Goal: Information Seeking & Learning: Find specific fact

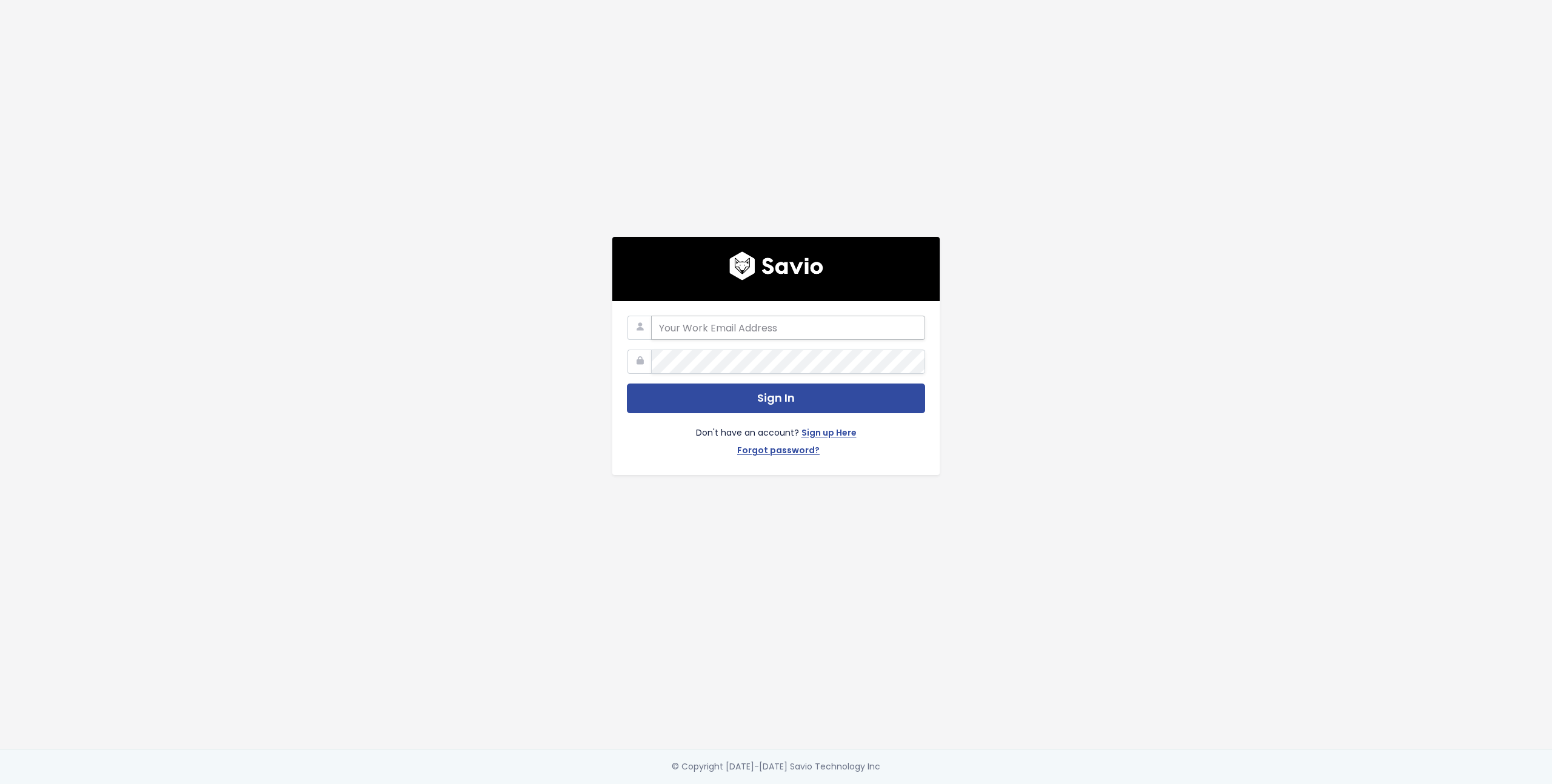
click at [736, 335] on input "email" at bounding box center [788, 328] width 274 height 24
click at [902, 331] on input "email" at bounding box center [788, 328] width 274 height 24
click at [904, 784] on com-1password-button at bounding box center [776, 784] width 1552 height 0
type input "felix.junk@picdrop.com"
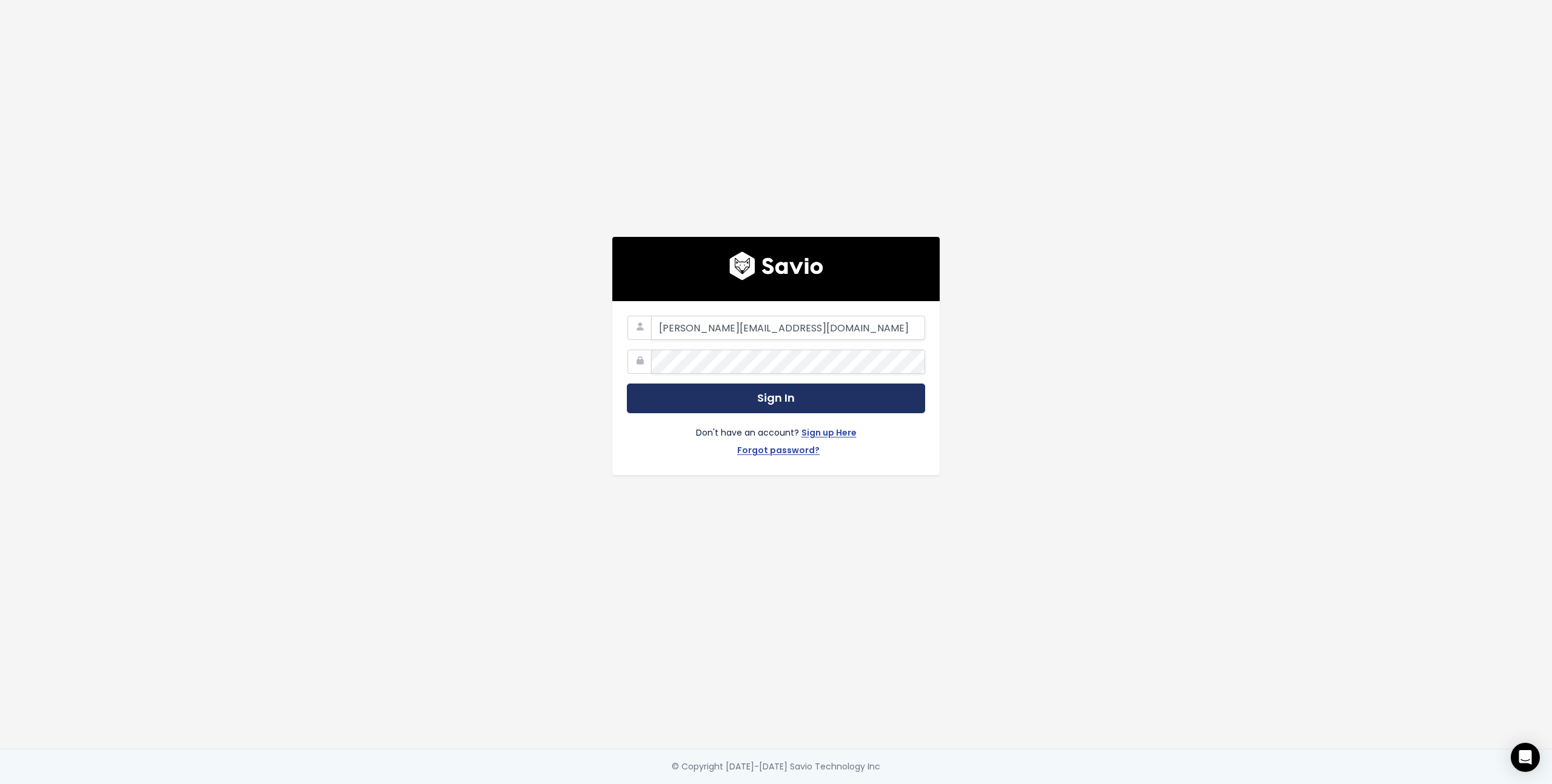
click at [736, 400] on button "Sign In" at bounding box center [776, 399] width 298 height 30
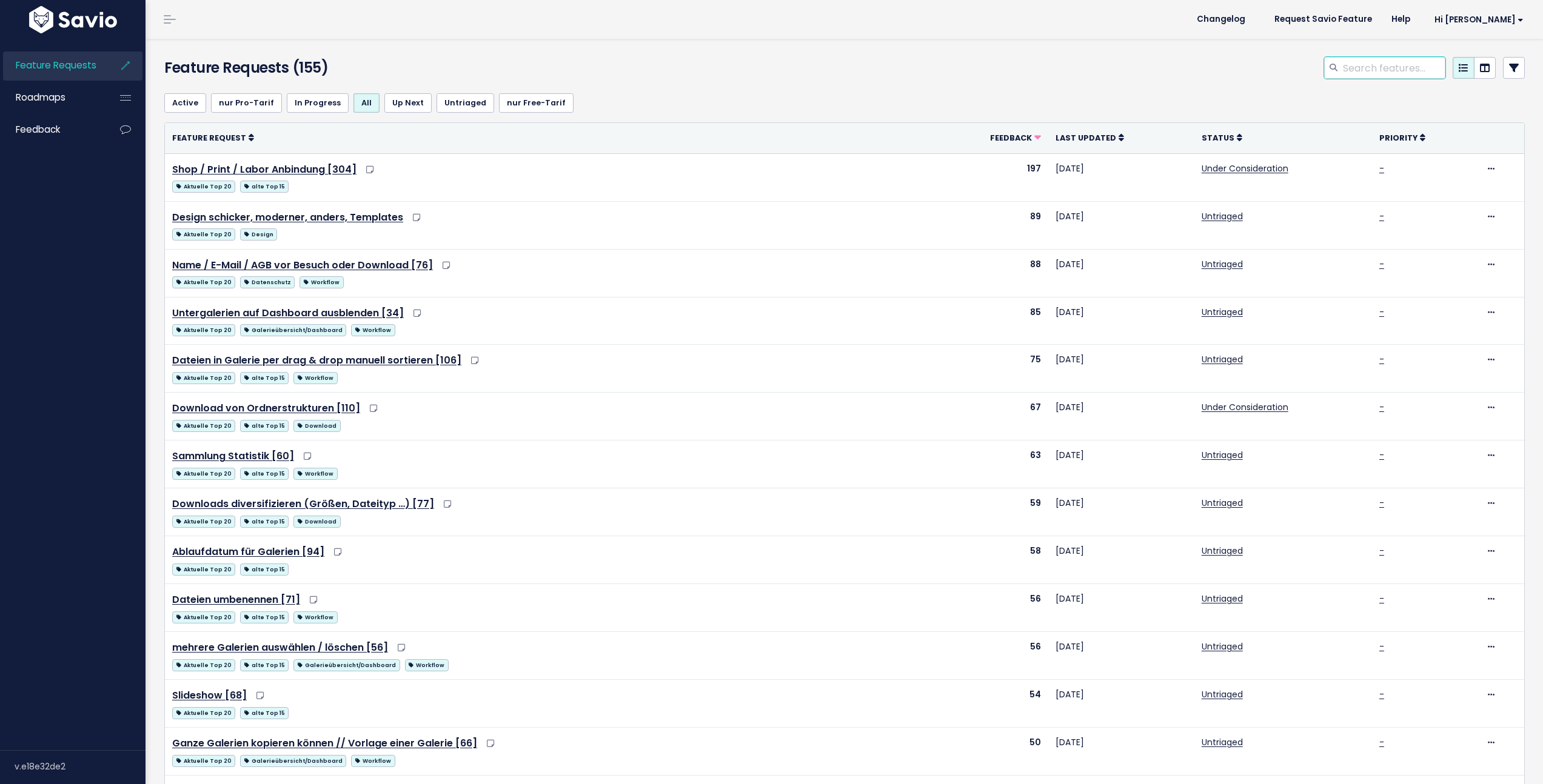
click at [1372, 66] on input "search" at bounding box center [1394, 68] width 104 height 22
type input "e-mail"
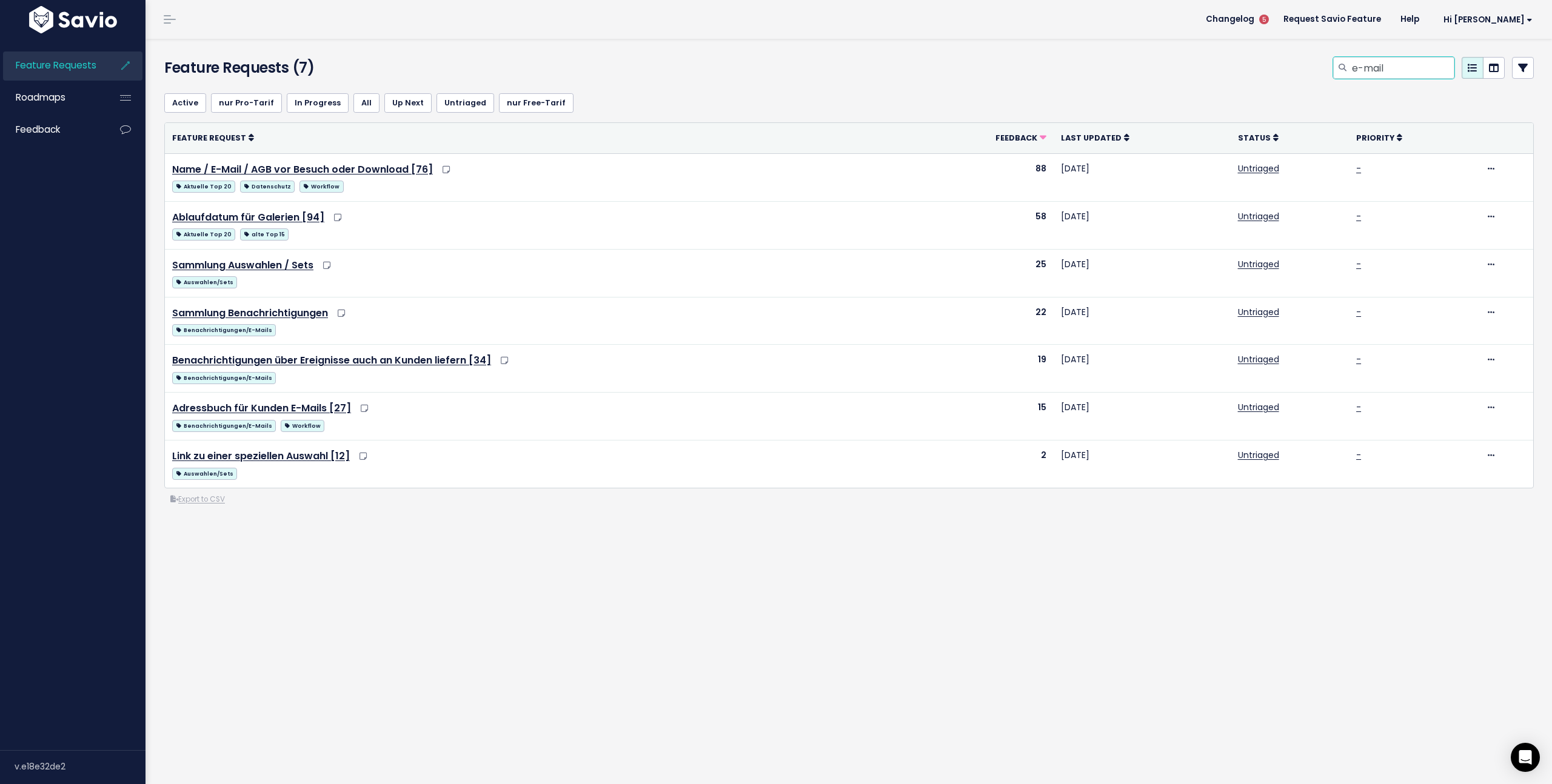
click at [1382, 70] on input "e-mail" at bounding box center [1402, 68] width 104 height 22
type input "email"
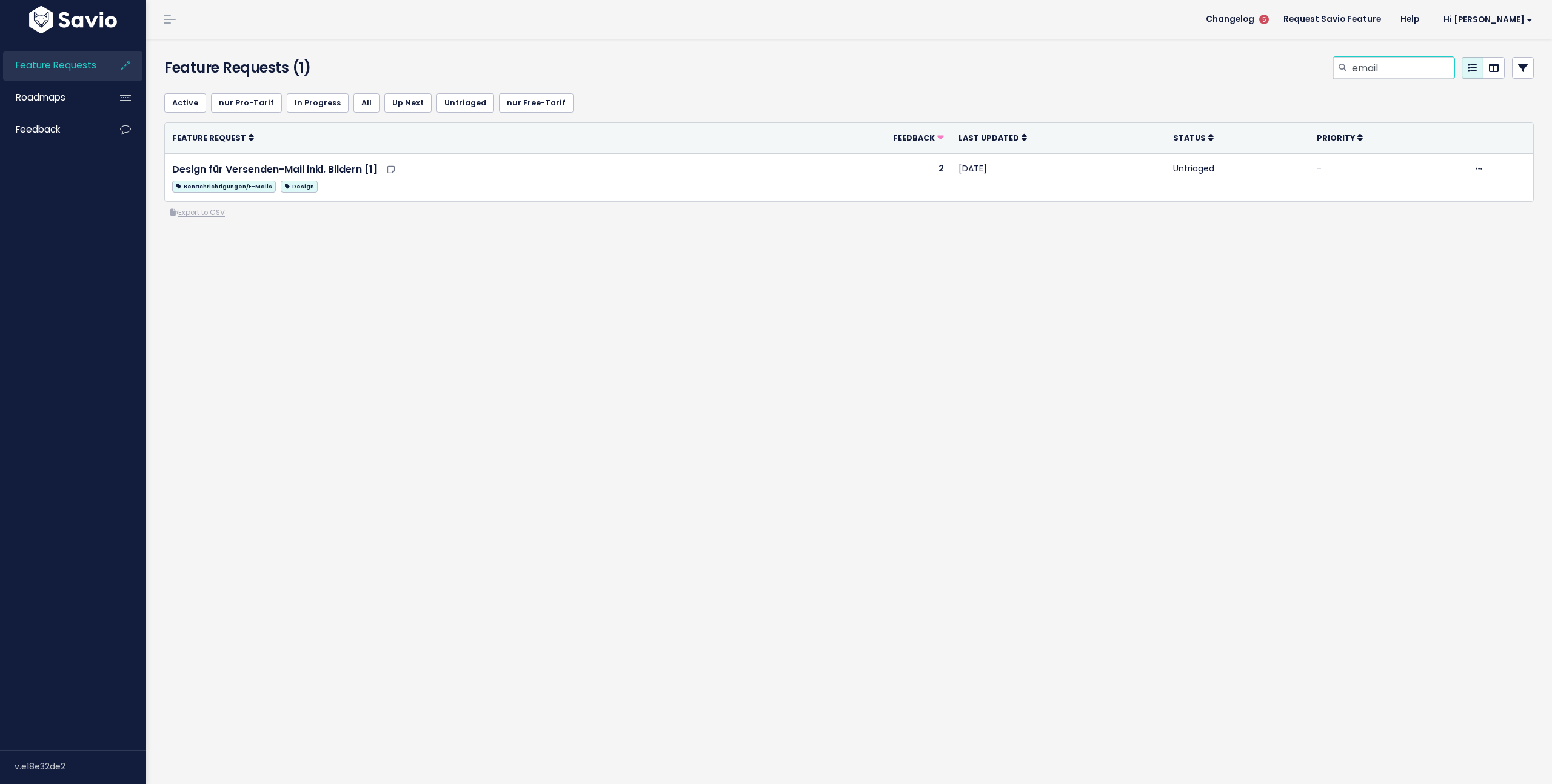
click at [1376, 71] on input "email" at bounding box center [1402, 68] width 104 height 22
type input "mail"
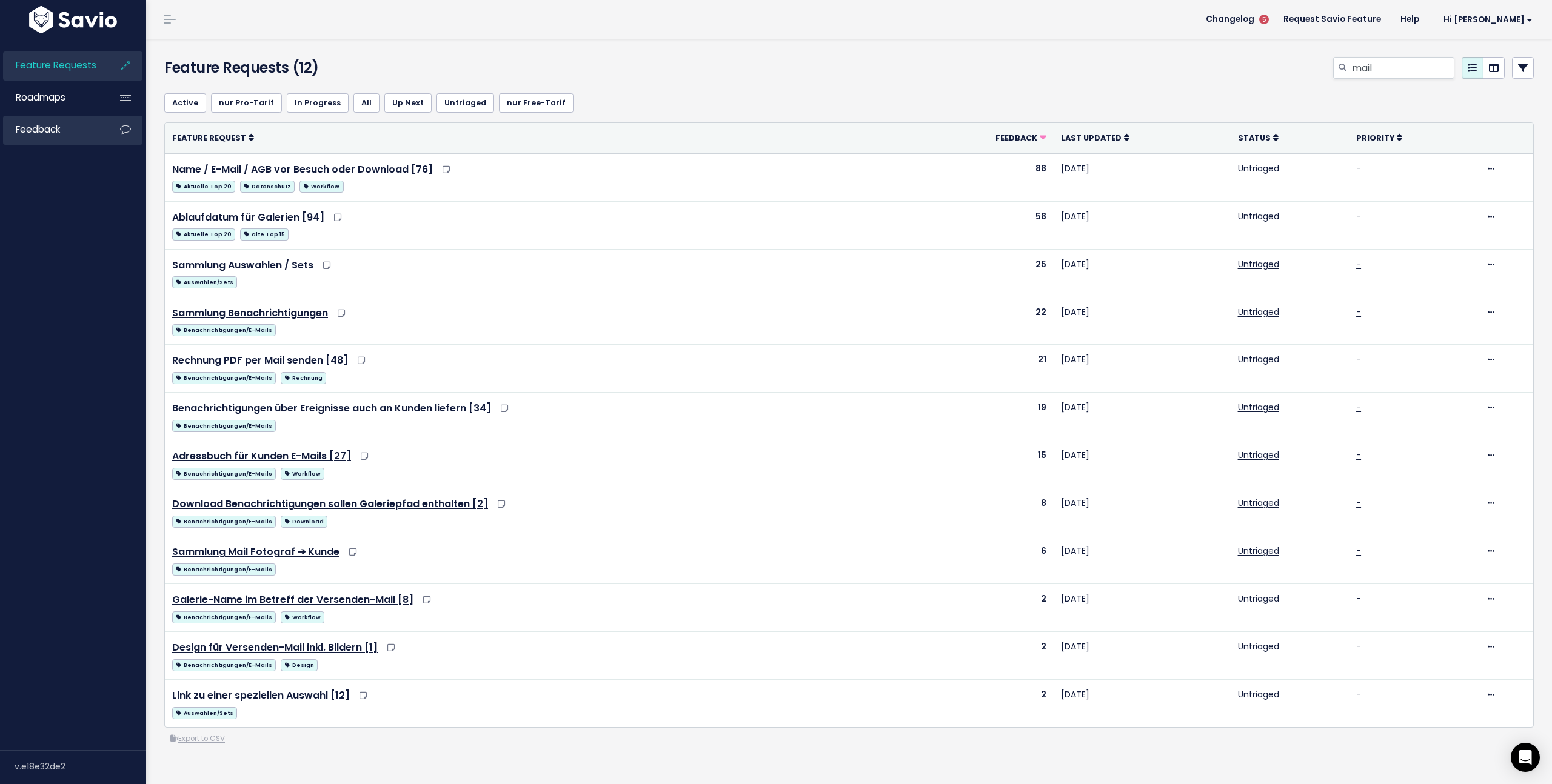
click at [68, 128] on link "Feedback" at bounding box center [51, 129] width 98 height 28
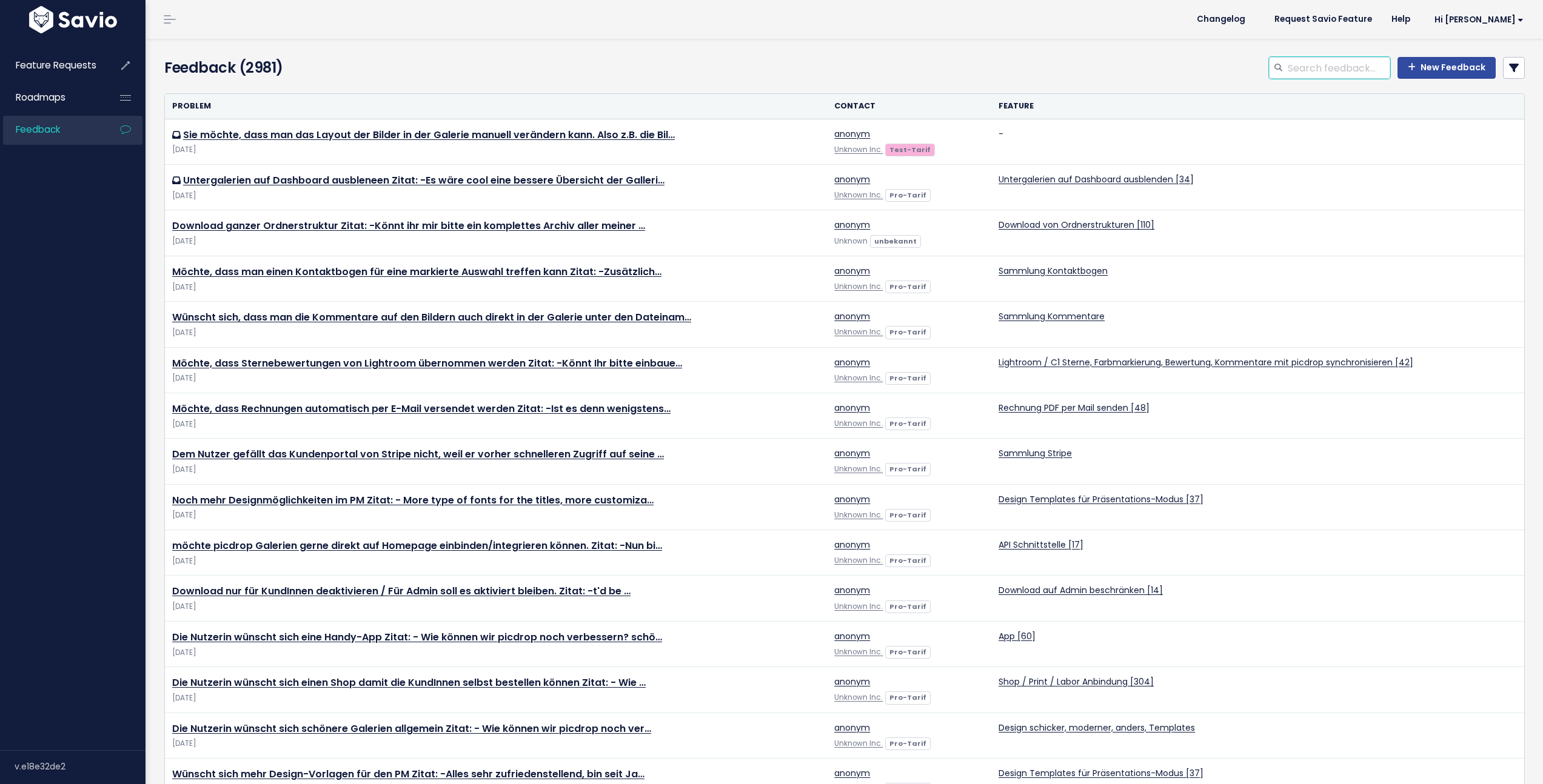
click at [1355, 74] on input "search" at bounding box center [1339, 68] width 104 height 22
type input "zwei adressen"
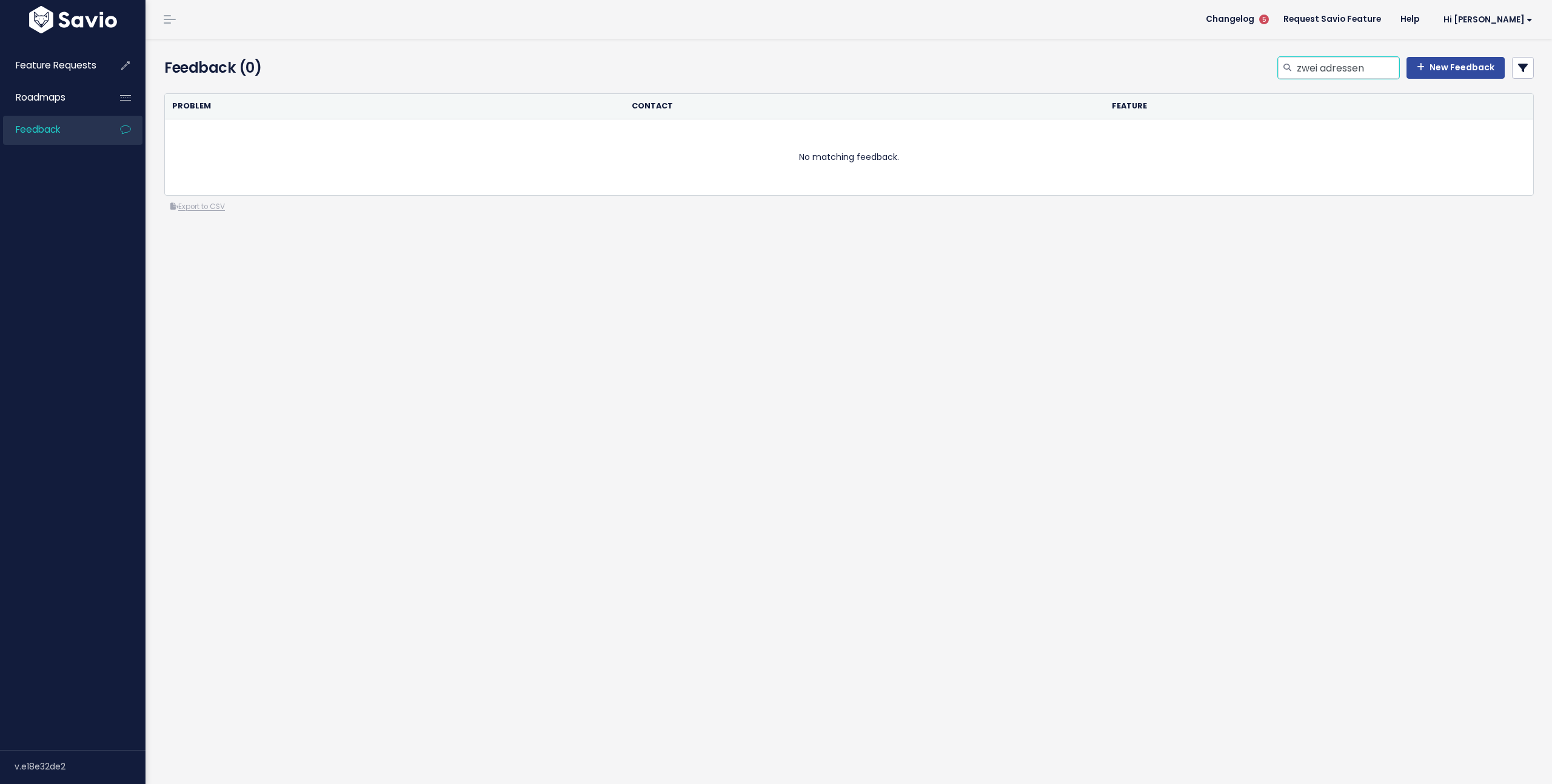
click at [1368, 58] on input "zwei adressen" at bounding box center [1347, 68] width 104 height 22
click at [1362, 66] on input "zwei adressen" at bounding box center [1347, 68] width 104 height 22
click at [1361, 66] on input "zwei a" at bounding box center [1347, 68] width 104 height 22
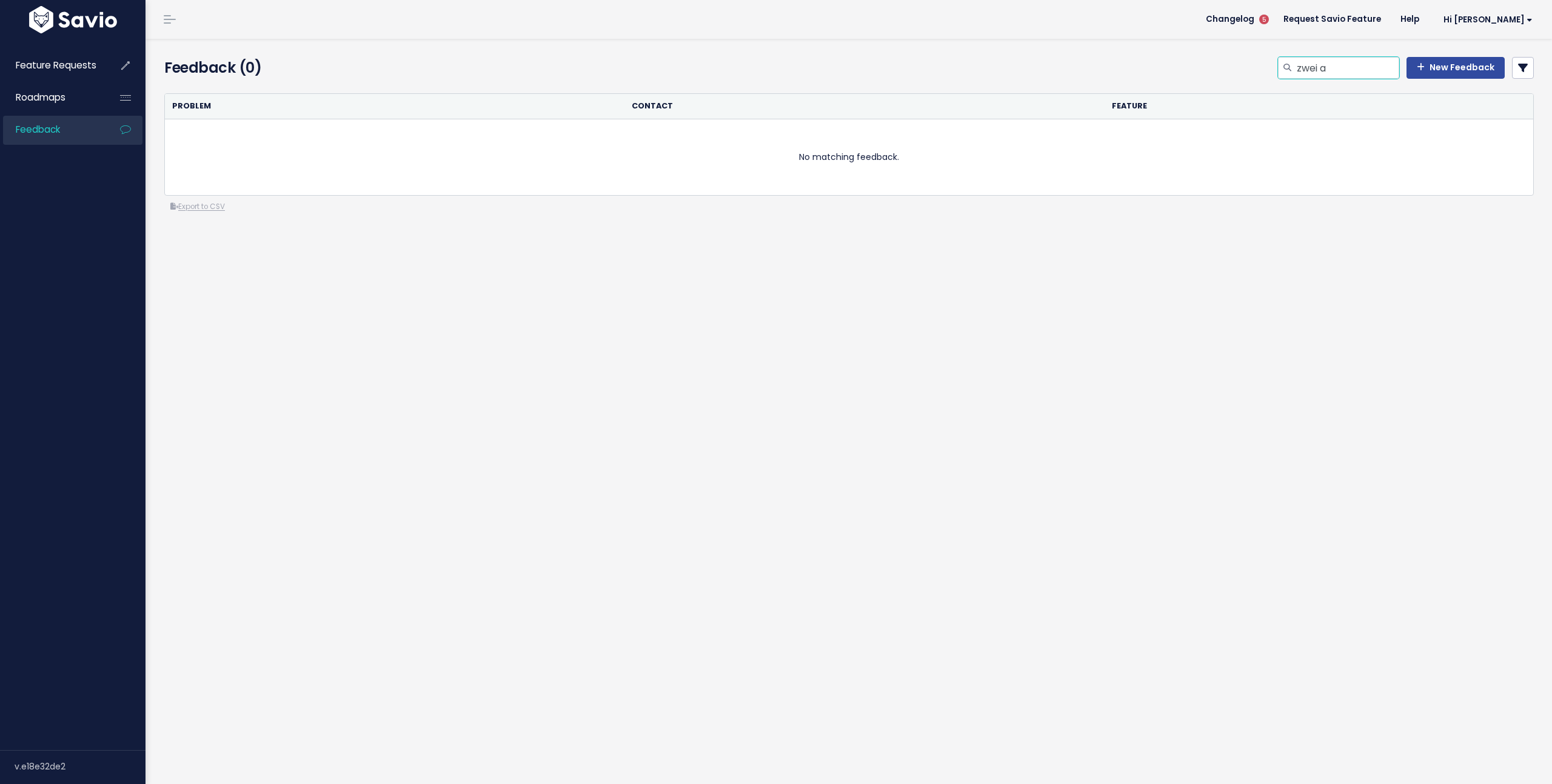
click at [1361, 66] on input "zwei a" at bounding box center [1347, 68] width 104 height 22
type input "zwei e-mail"
click at [1371, 68] on input "zwei e-mail" at bounding box center [1347, 68] width 104 height 22
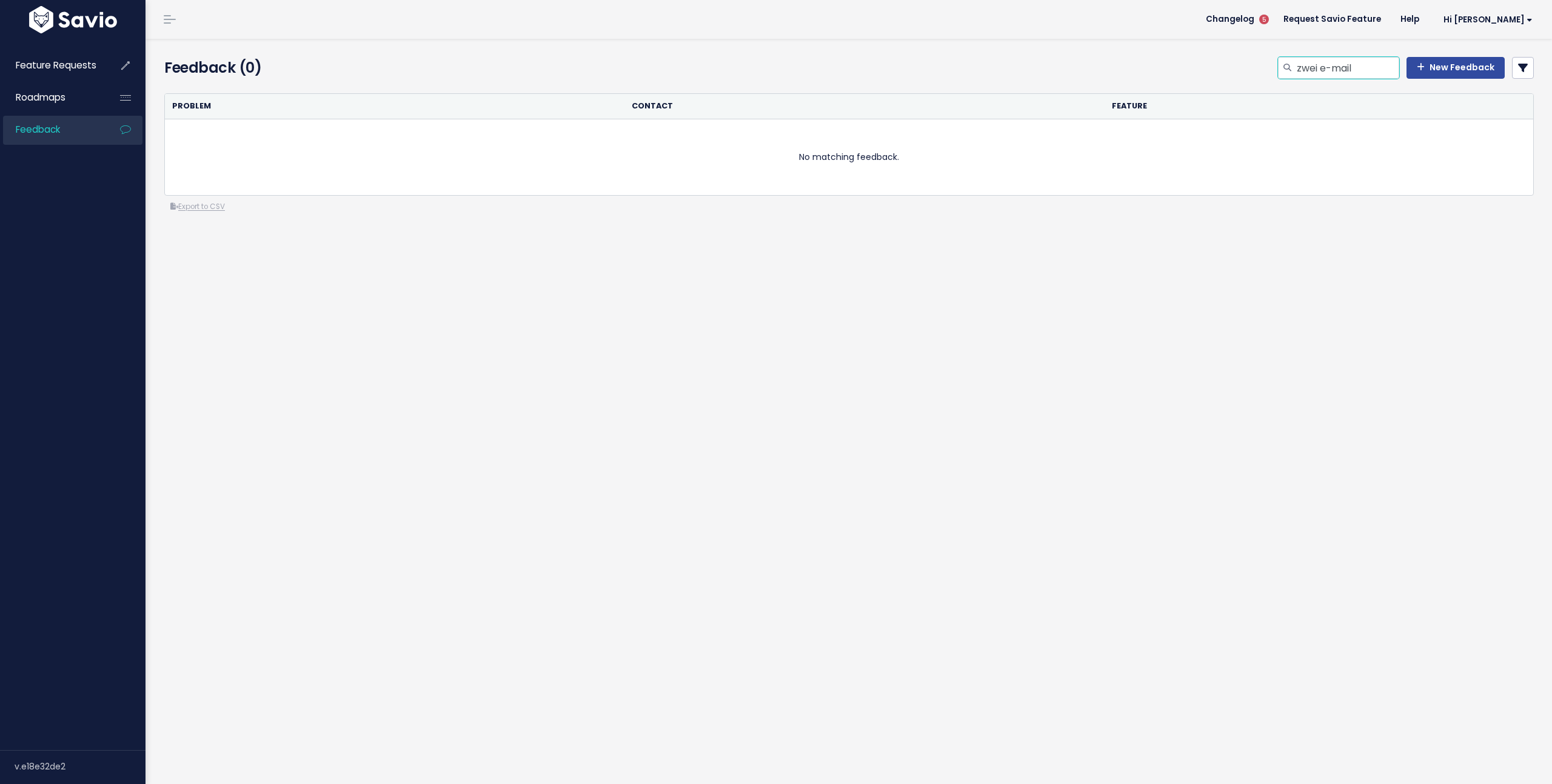
click at [1371, 68] on input "zwei e-mail" at bounding box center [1347, 68] width 104 height 22
type input "e-mail"
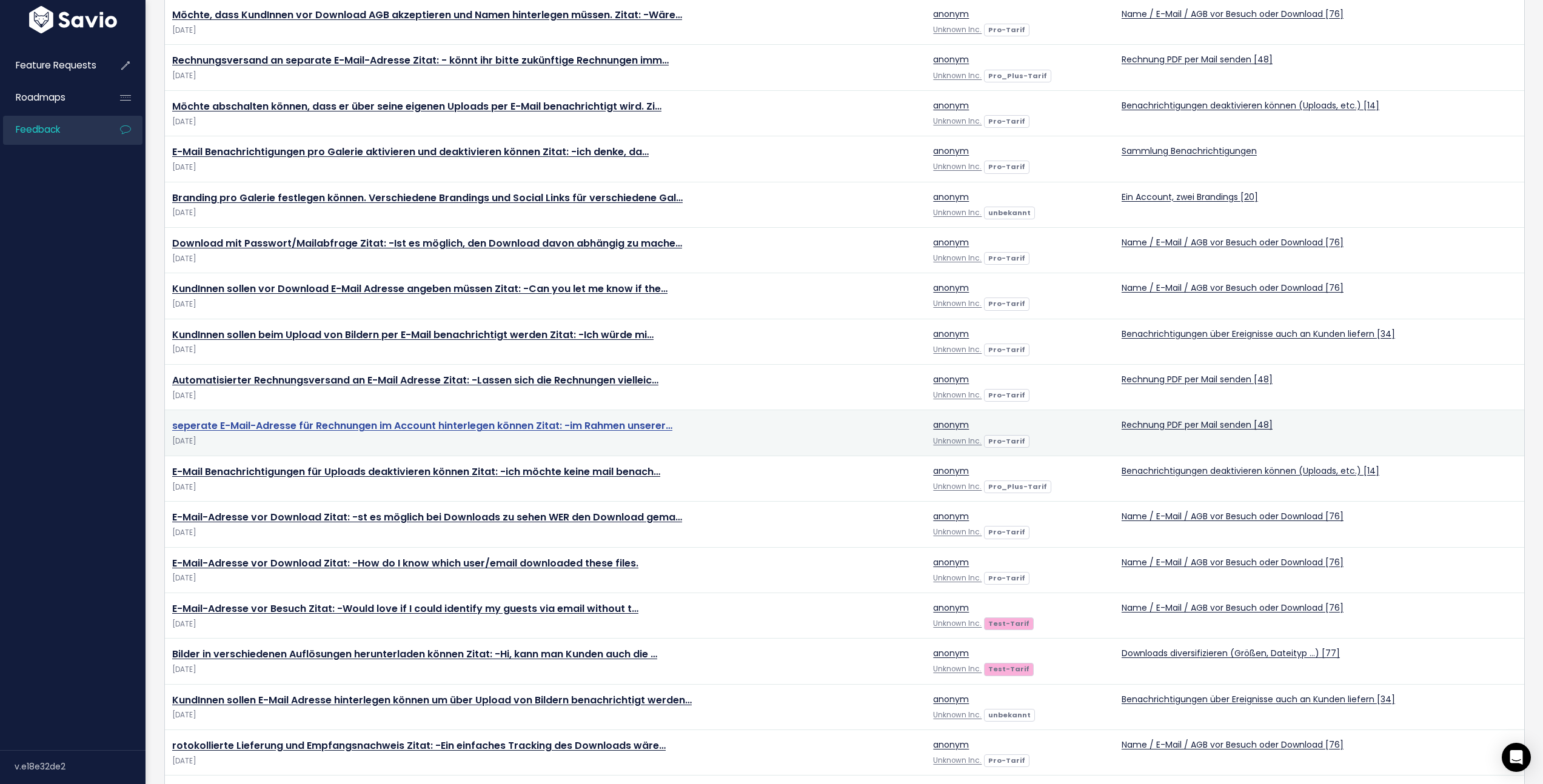
scroll to position [194, 0]
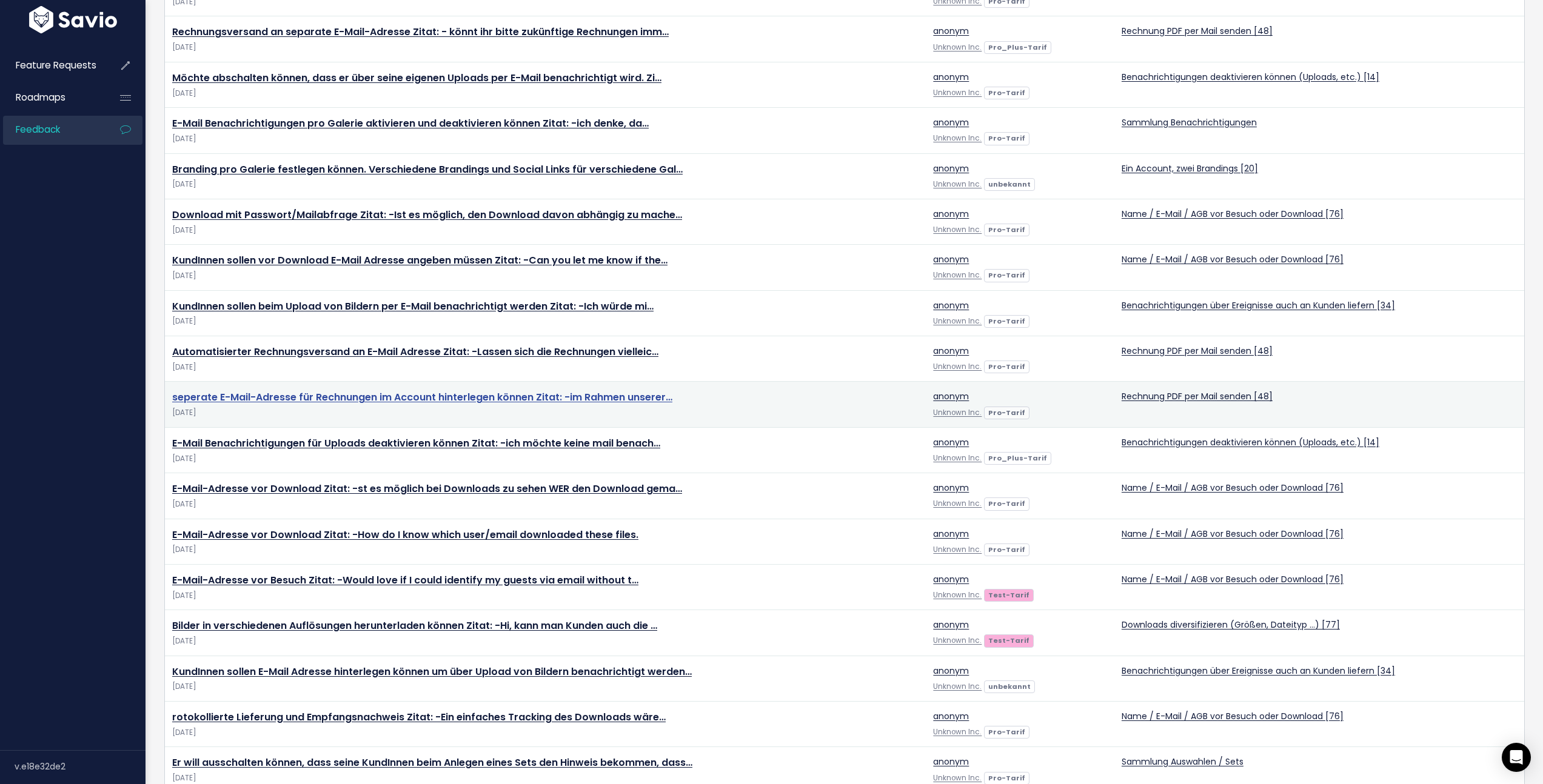
click at [344, 397] on link "seperate E-Mail-Adresse für Rechnungen im Account hinterlegen können Zitat: -im…" at bounding box center [423, 397] width 501 height 14
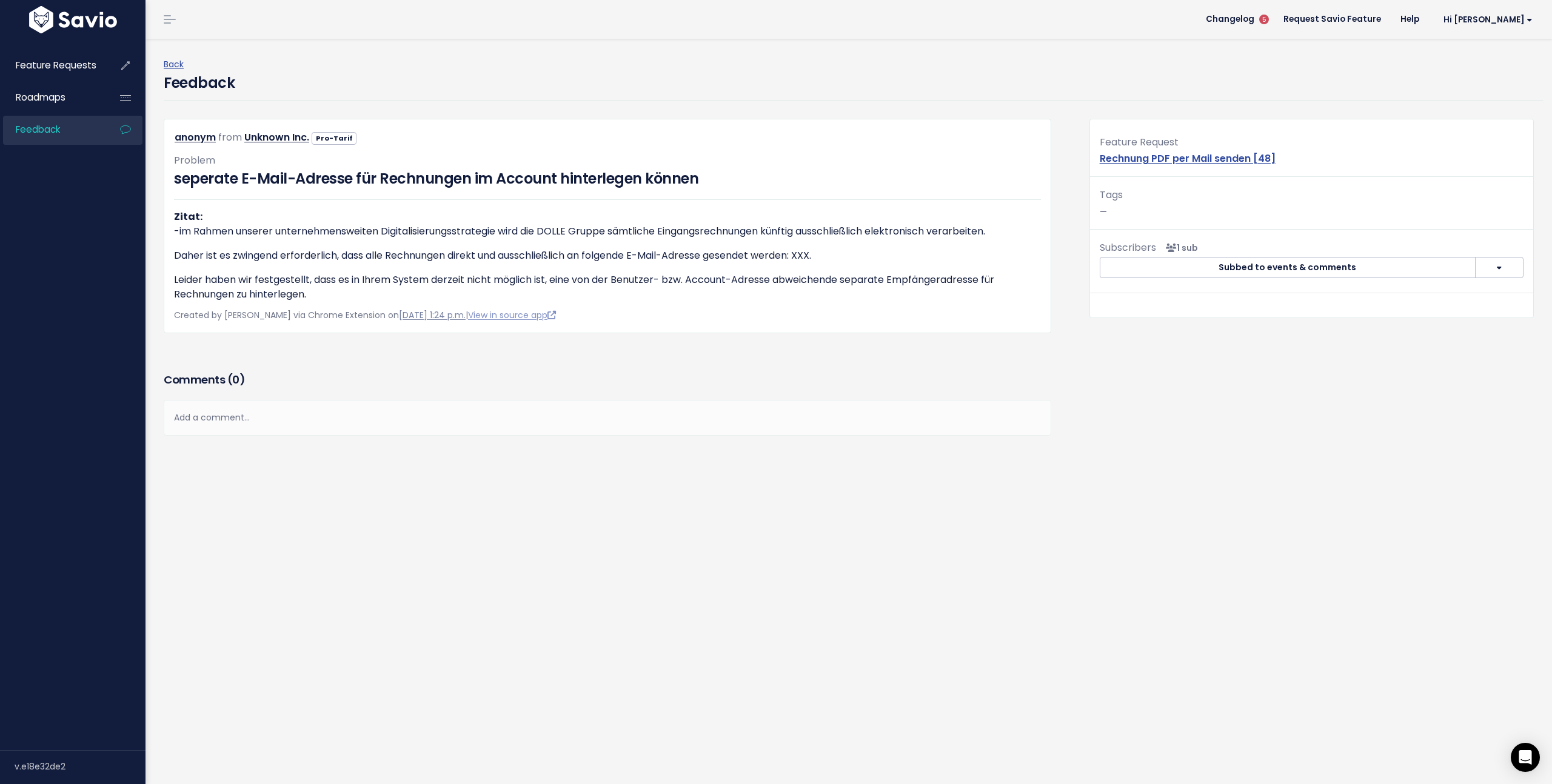
click at [418, 317] on link "[DATE] 1:24 p.m." at bounding box center [432, 314] width 66 height 12
click at [505, 320] on link "View in source app" at bounding box center [512, 314] width 88 height 12
